Goal: Navigation & Orientation: Find specific page/section

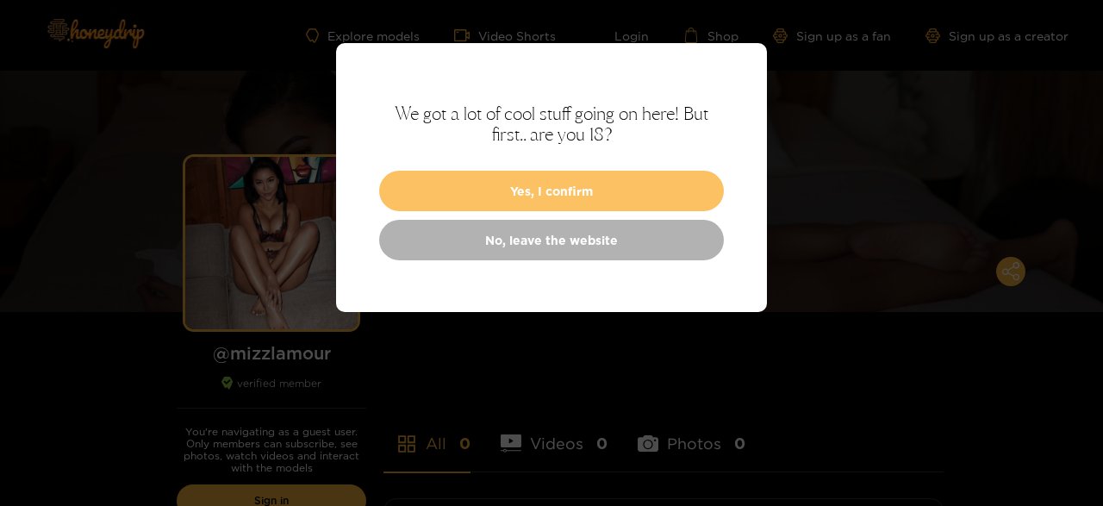
click at [568, 193] on button "Yes, I confirm" at bounding box center [551, 191] width 345 height 40
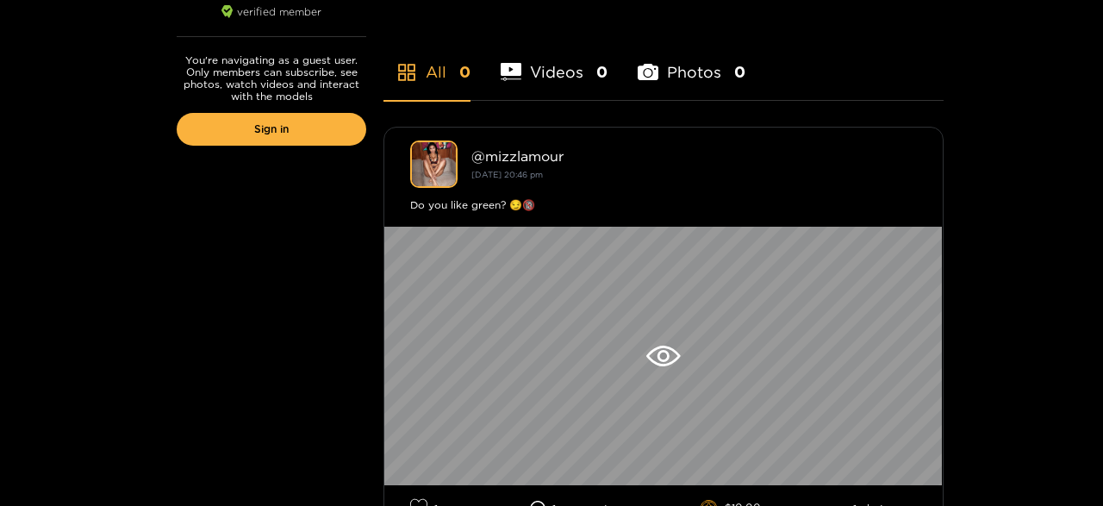
scroll to position [448, 0]
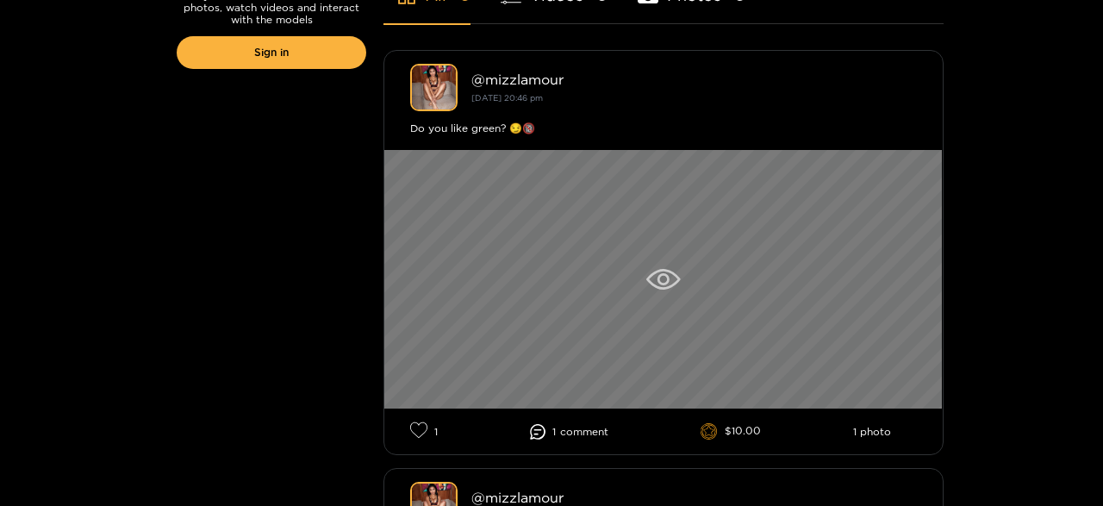
click at [692, 273] on div at bounding box center [663, 279] width 558 height 258
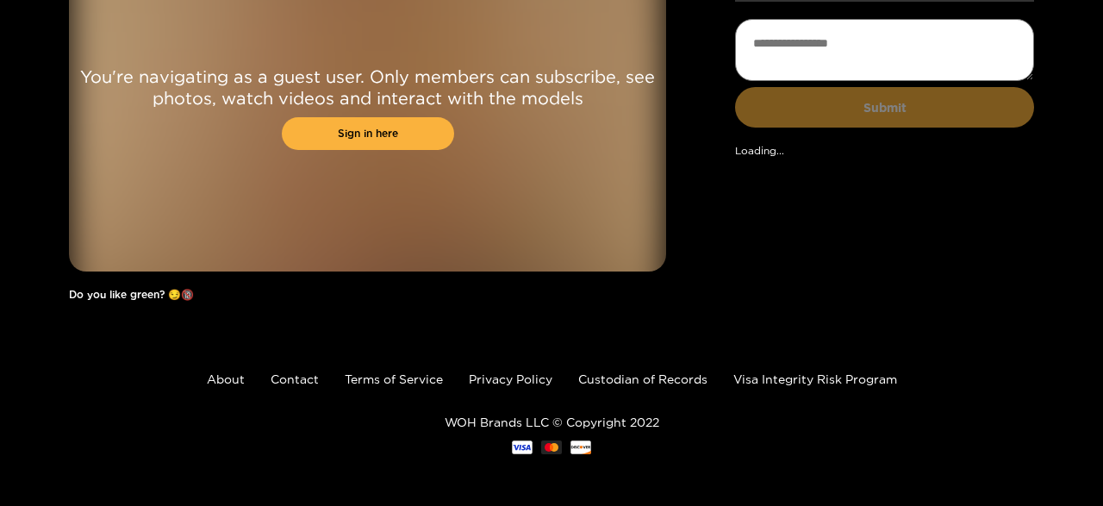
scroll to position [134, 0]
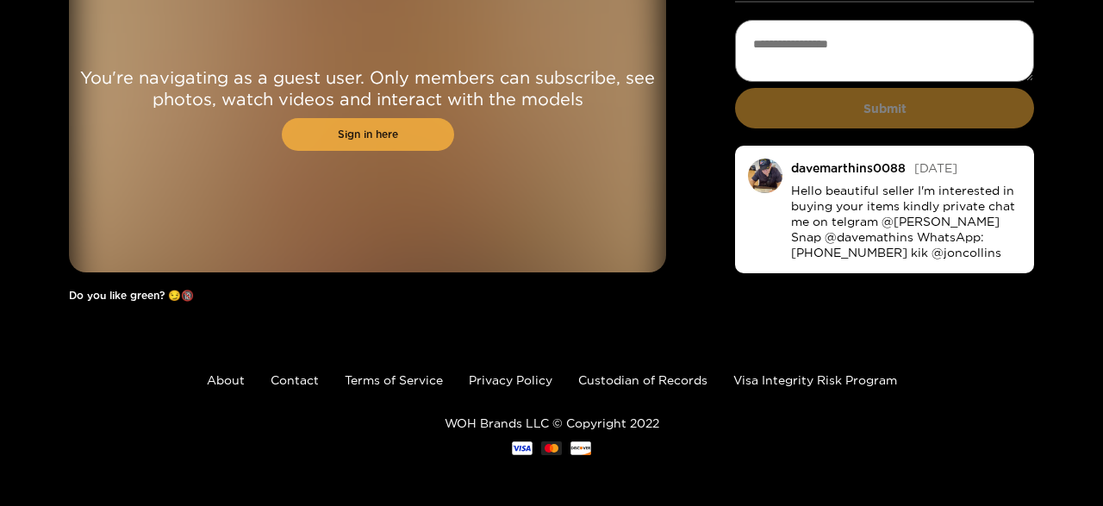
click at [364, 136] on link "Sign in here" at bounding box center [368, 134] width 172 height 33
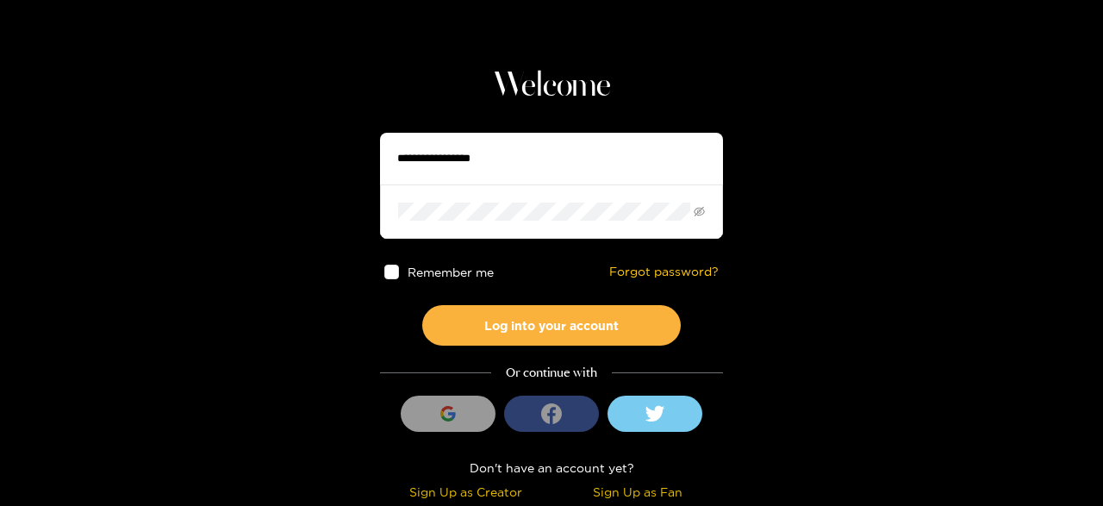
scroll to position [105, 0]
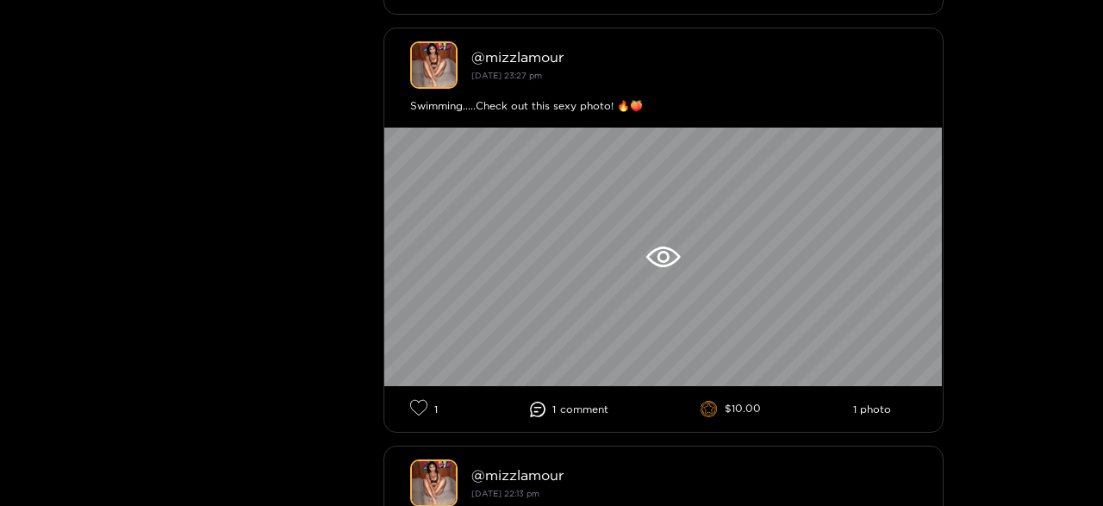
scroll to position [2285, 0]
